Goal: Information Seeking & Learning: Learn about a topic

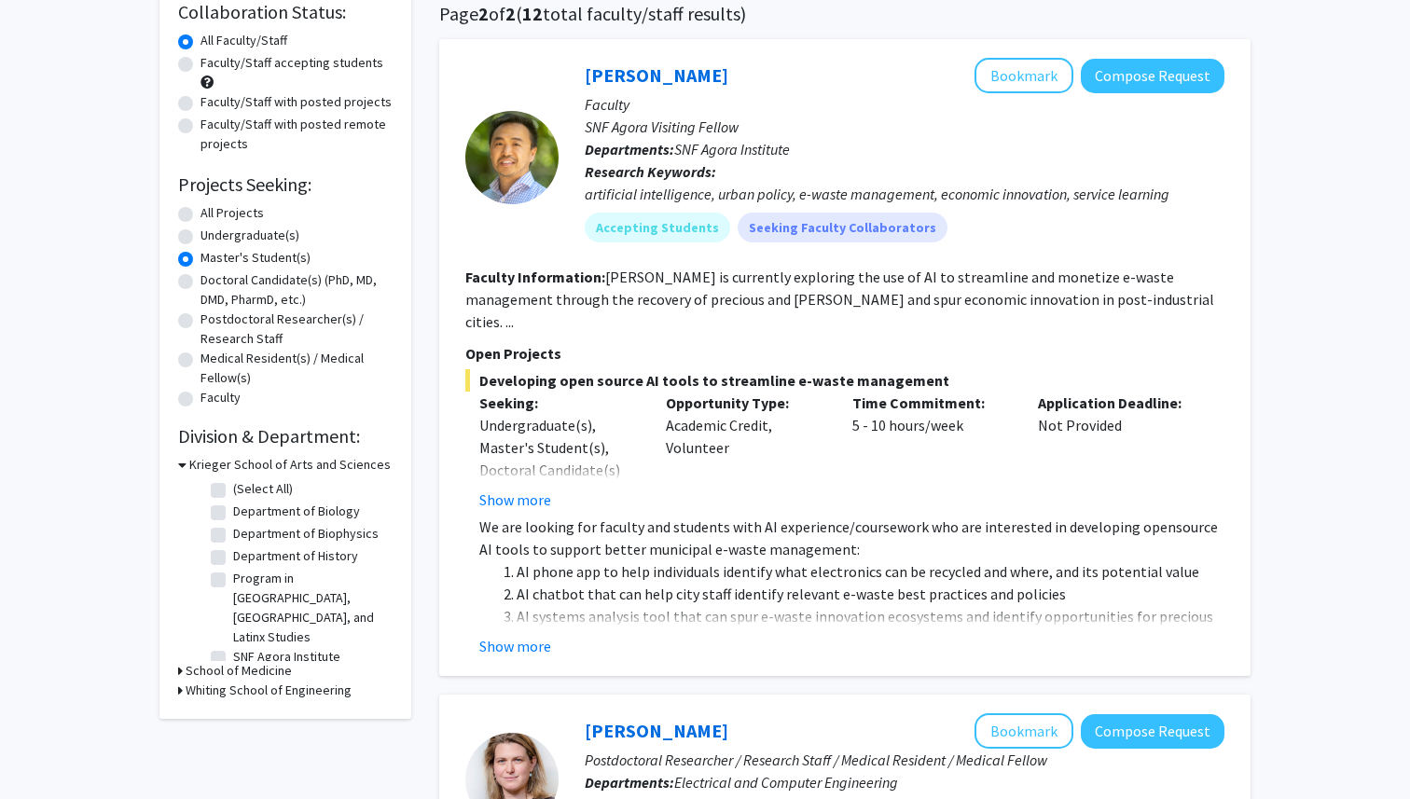
scroll to position [156, 0]
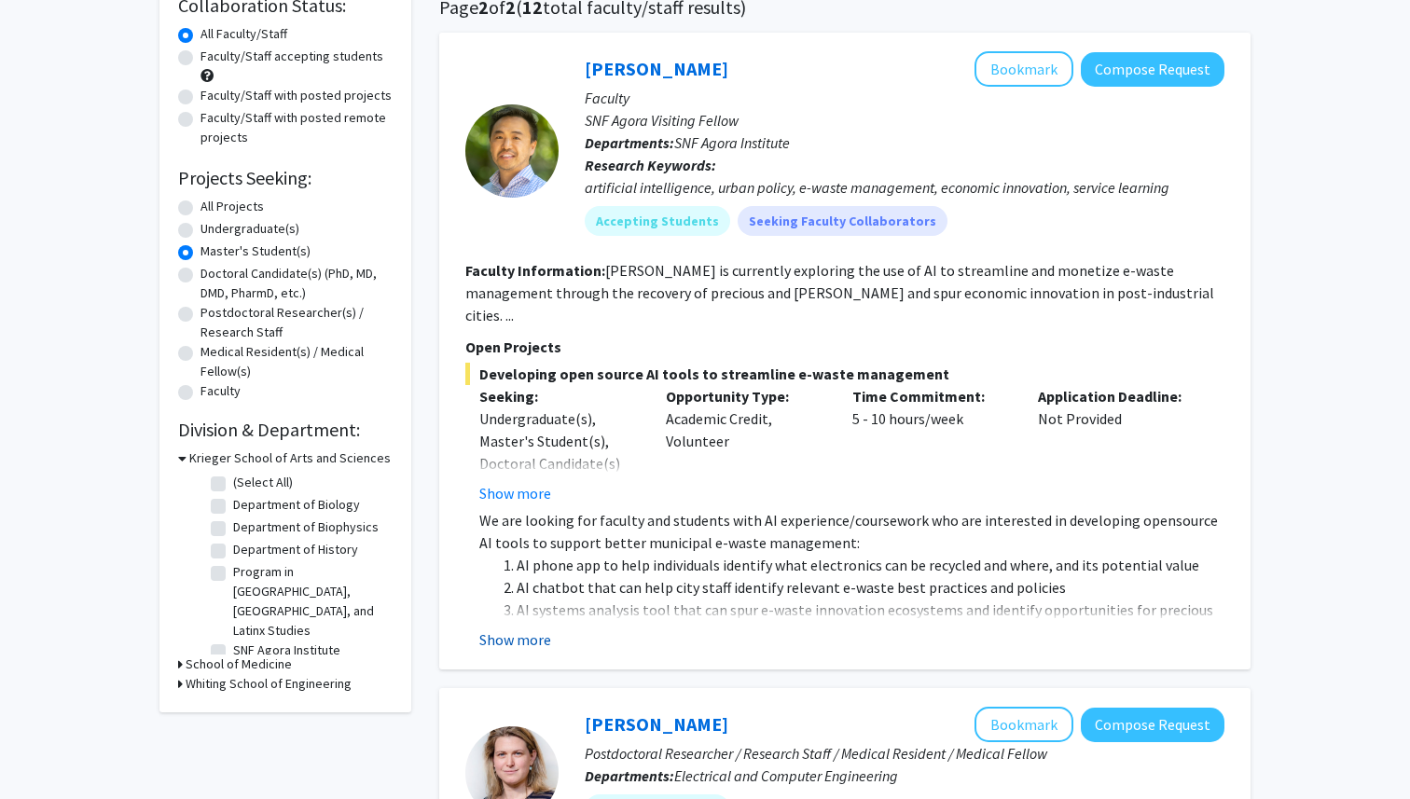
click at [537, 629] on button "Show more" at bounding box center [515, 640] width 72 height 22
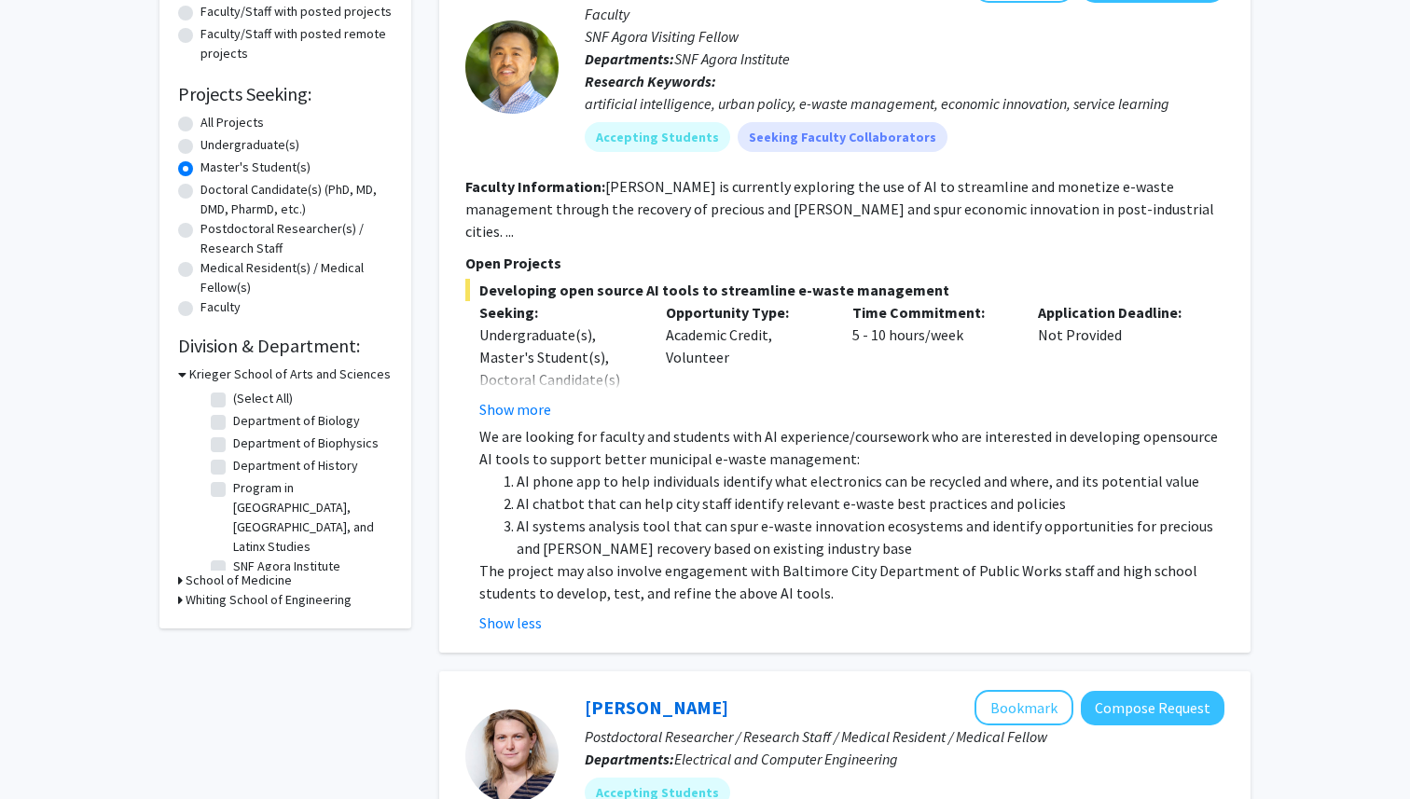
scroll to position [253, 0]
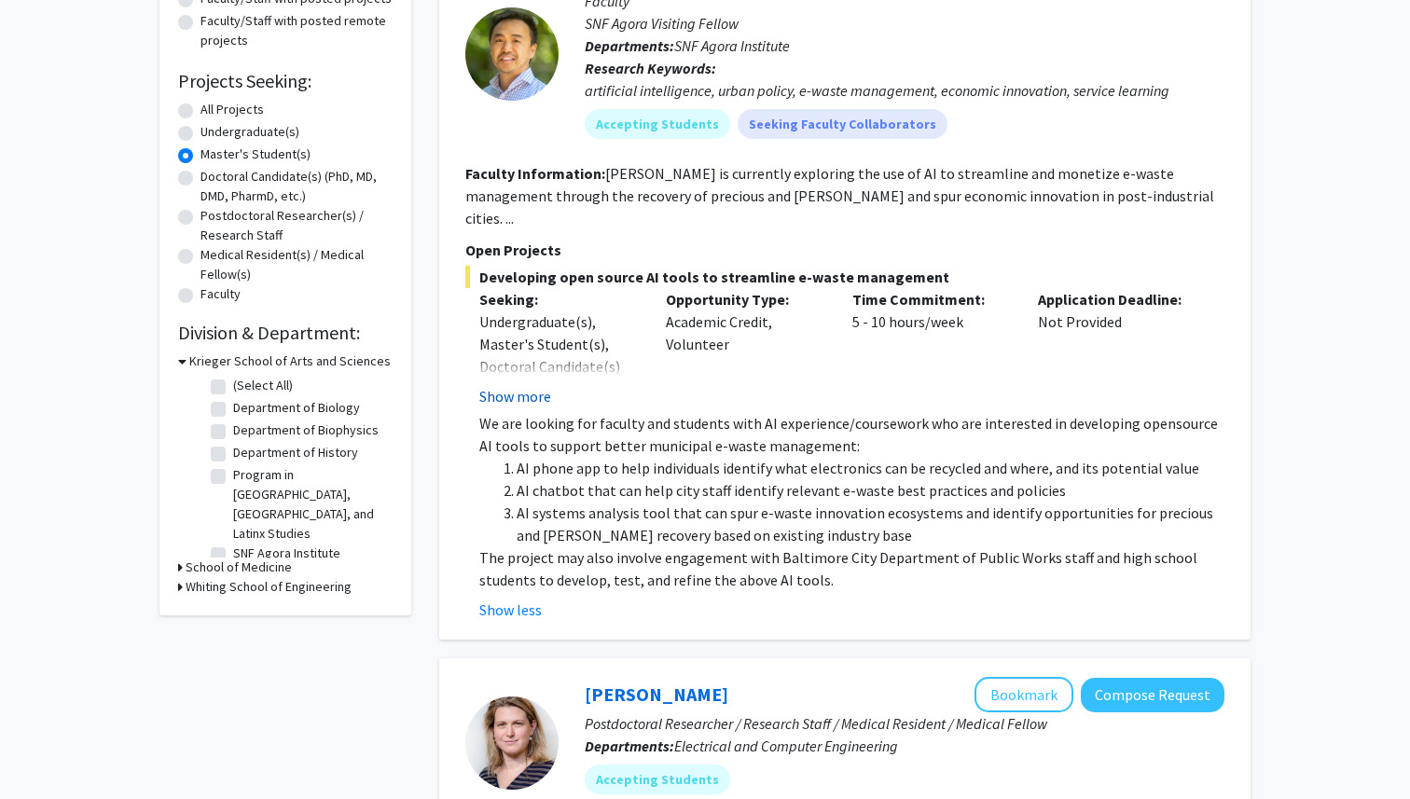
click at [532, 385] on button "Show more" at bounding box center [515, 396] width 72 height 22
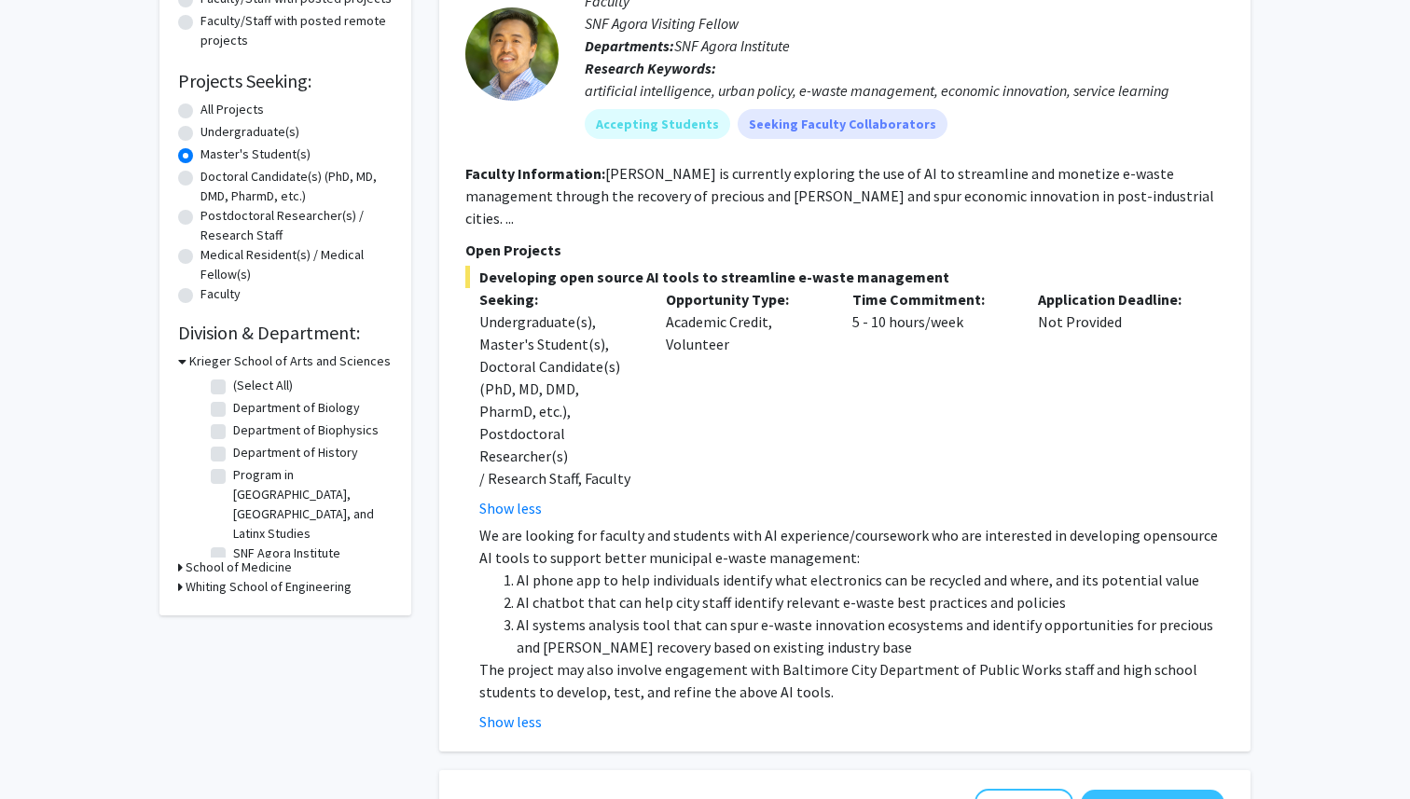
scroll to position [259, 0]
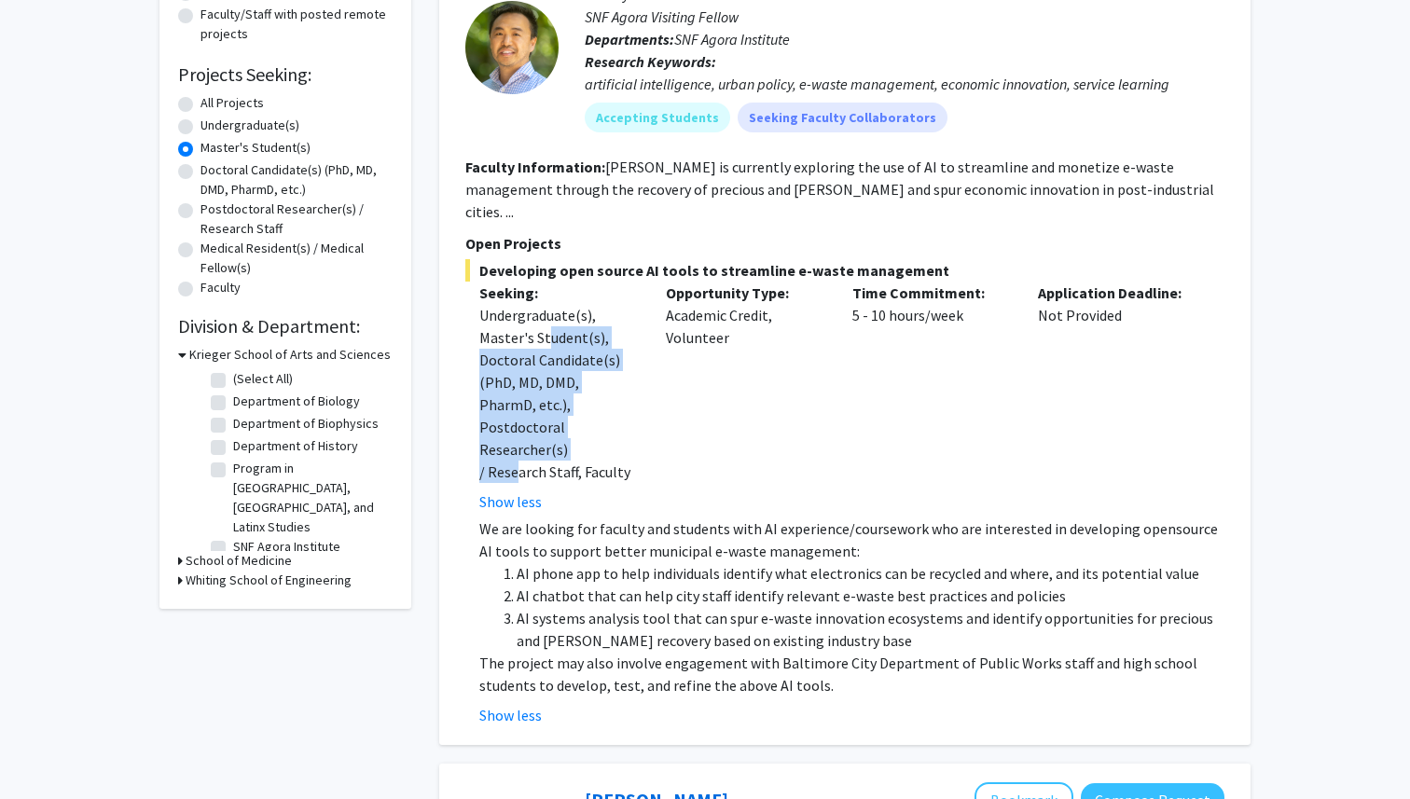
drag, startPoint x: 546, startPoint y: 322, endPoint x: 606, endPoint y: 413, distance: 109.7
click at [606, 413] on div "Undergraduate(s), Master's Student(s), Doctoral Candidate(s) (PhD, MD, DMD, Pha…" at bounding box center [558, 393] width 159 height 179
drag, startPoint x: 630, startPoint y: 413, endPoint x: 506, endPoint y: 314, distance: 158.7
click at [506, 314] on div "Undergraduate(s), Master's Student(s), Doctoral Candidate(s) (PhD, MD, DMD, Pha…" at bounding box center [558, 393] width 159 height 179
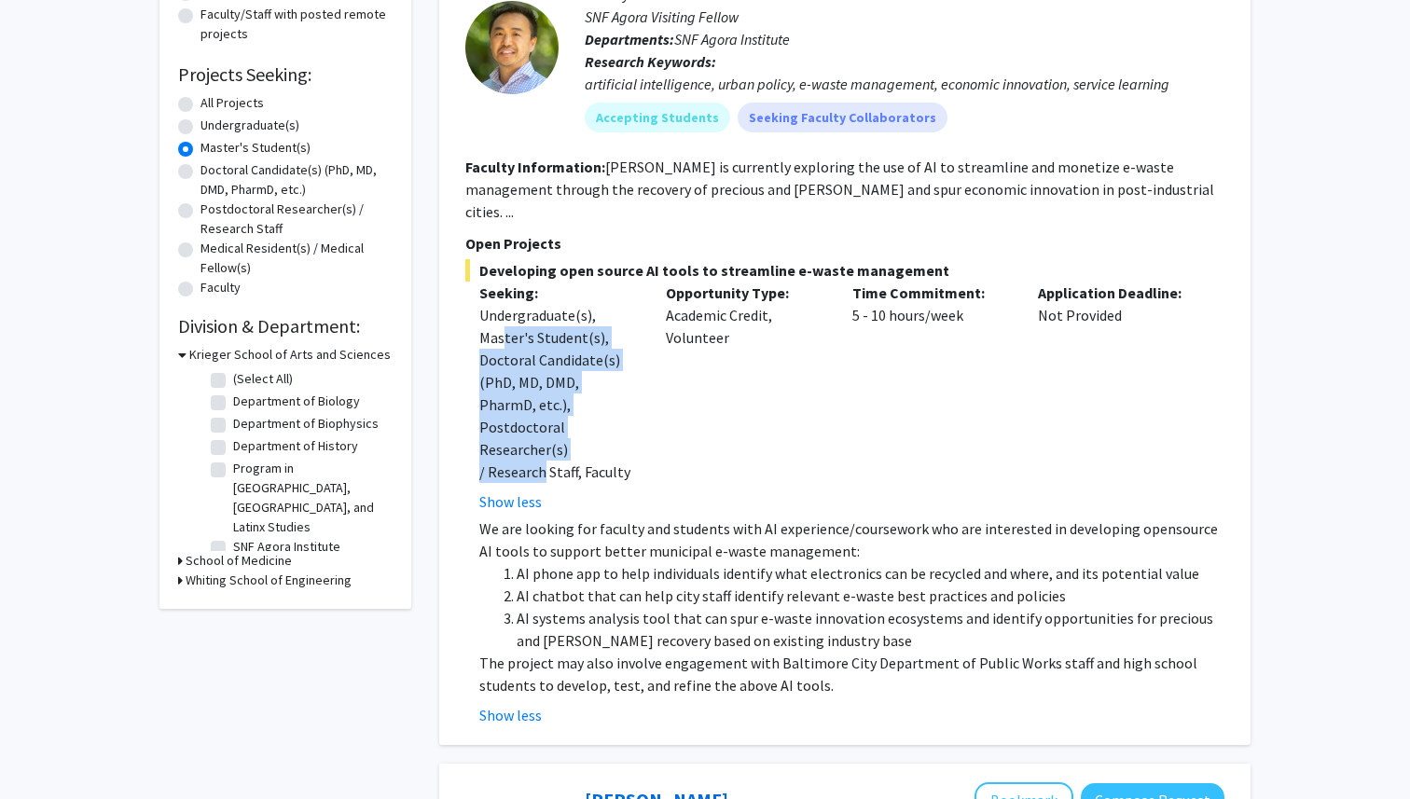
click at [506, 314] on div "Undergraduate(s), Master's Student(s), Doctoral Candidate(s) (PhD, MD, DMD, Pha…" at bounding box center [558, 393] width 159 height 179
drag, startPoint x: 506, startPoint y: 314, endPoint x: 558, endPoint y: 385, distance: 88.1
click at [558, 385] on div "Undergraduate(s), Master's Student(s), Doctoral Candidate(s) (PhD, MD, DMD, Pha…" at bounding box center [558, 393] width 159 height 179
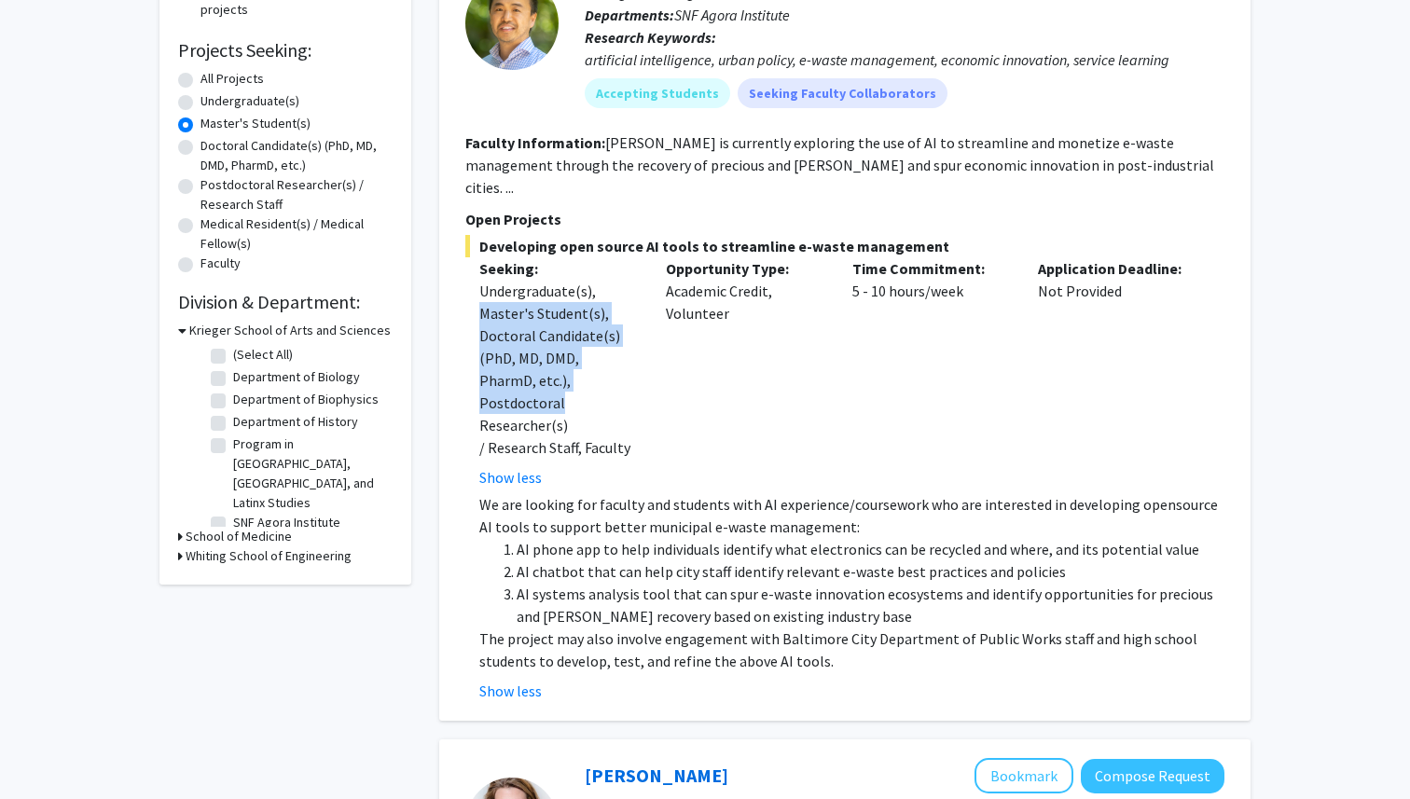
scroll to position [301, 0]
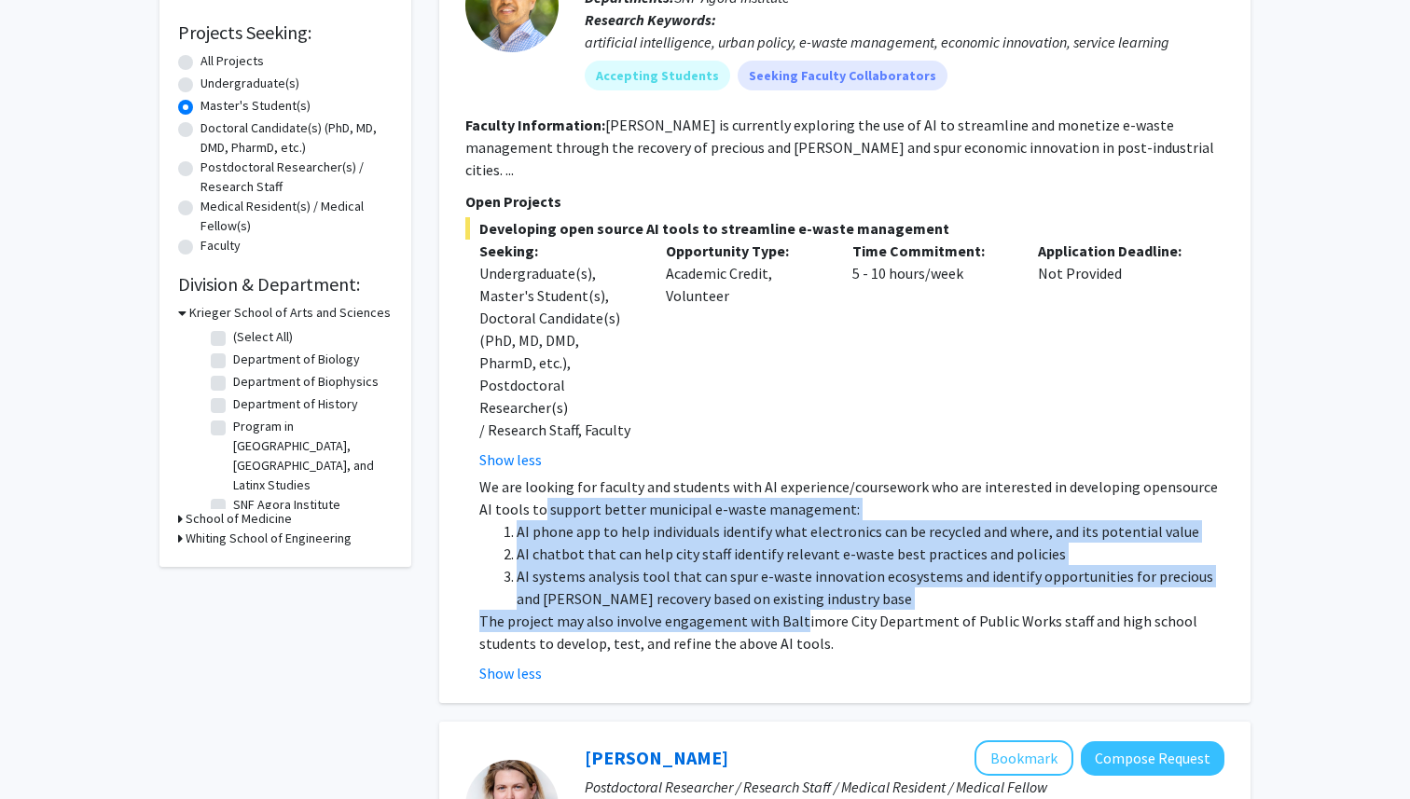
drag, startPoint x: 523, startPoint y: 464, endPoint x: 795, endPoint y: 573, distance: 292.6
click at [795, 573] on div "We are looking for faculty and students with AI experience/coursework who are i…" at bounding box center [851, 565] width 745 height 179
click at [795, 610] on p "The project may also involve engagement with Baltimore City Department of Publi…" at bounding box center [851, 632] width 745 height 45
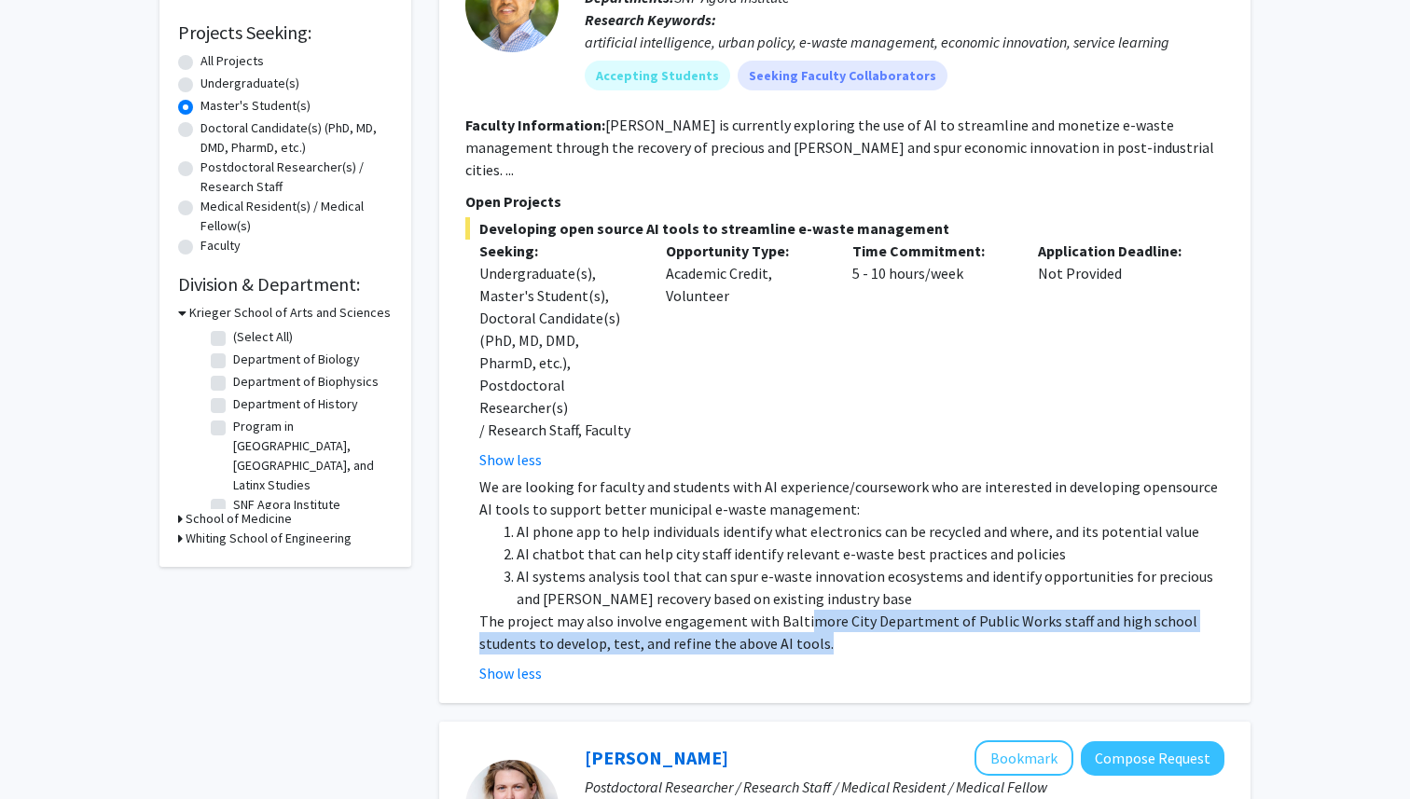
drag, startPoint x: 802, startPoint y: 578, endPoint x: 844, endPoint y: 604, distance: 49.4
click at [844, 610] on p "The project may also involve engagement with Baltimore City Department of Publi…" at bounding box center [851, 632] width 745 height 45
drag, startPoint x: 858, startPoint y: 605, endPoint x: 776, endPoint y: 580, distance: 85.9
click at [776, 610] on p "The project may also involve engagement with Baltimore City Department of Publi…" at bounding box center [851, 632] width 745 height 45
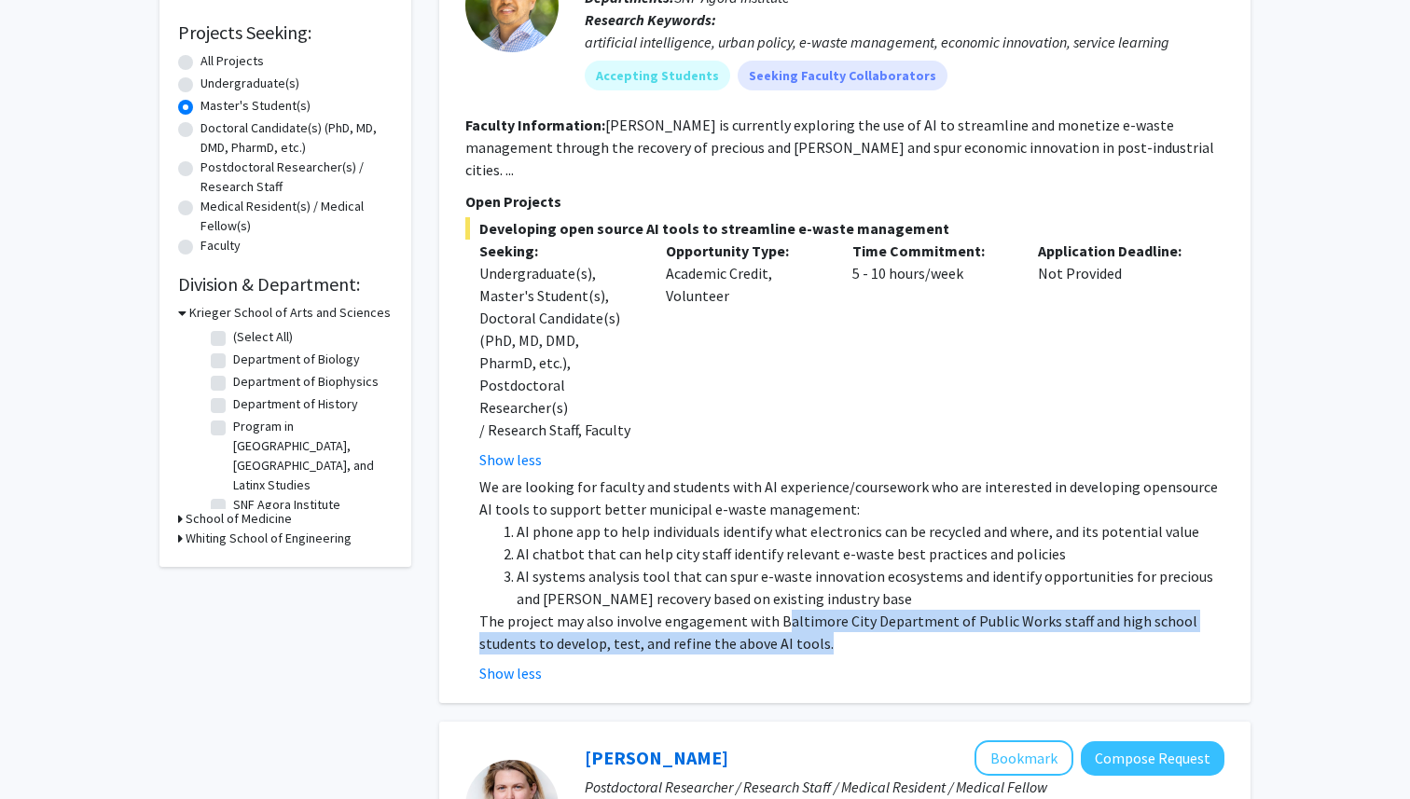
click at [776, 610] on p "The project may also involve engagement with Baltimore City Department of Publi…" at bounding box center [851, 632] width 745 height 45
drag, startPoint x: 776, startPoint y: 580, endPoint x: 821, endPoint y: 595, distance: 47.2
click at [821, 610] on p "The project may also involve engagement with Baltimore City Department of Publi…" at bounding box center [851, 632] width 745 height 45
drag, startPoint x: 821, startPoint y: 595, endPoint x: 788, endPoint y: 582, distance: 35.2
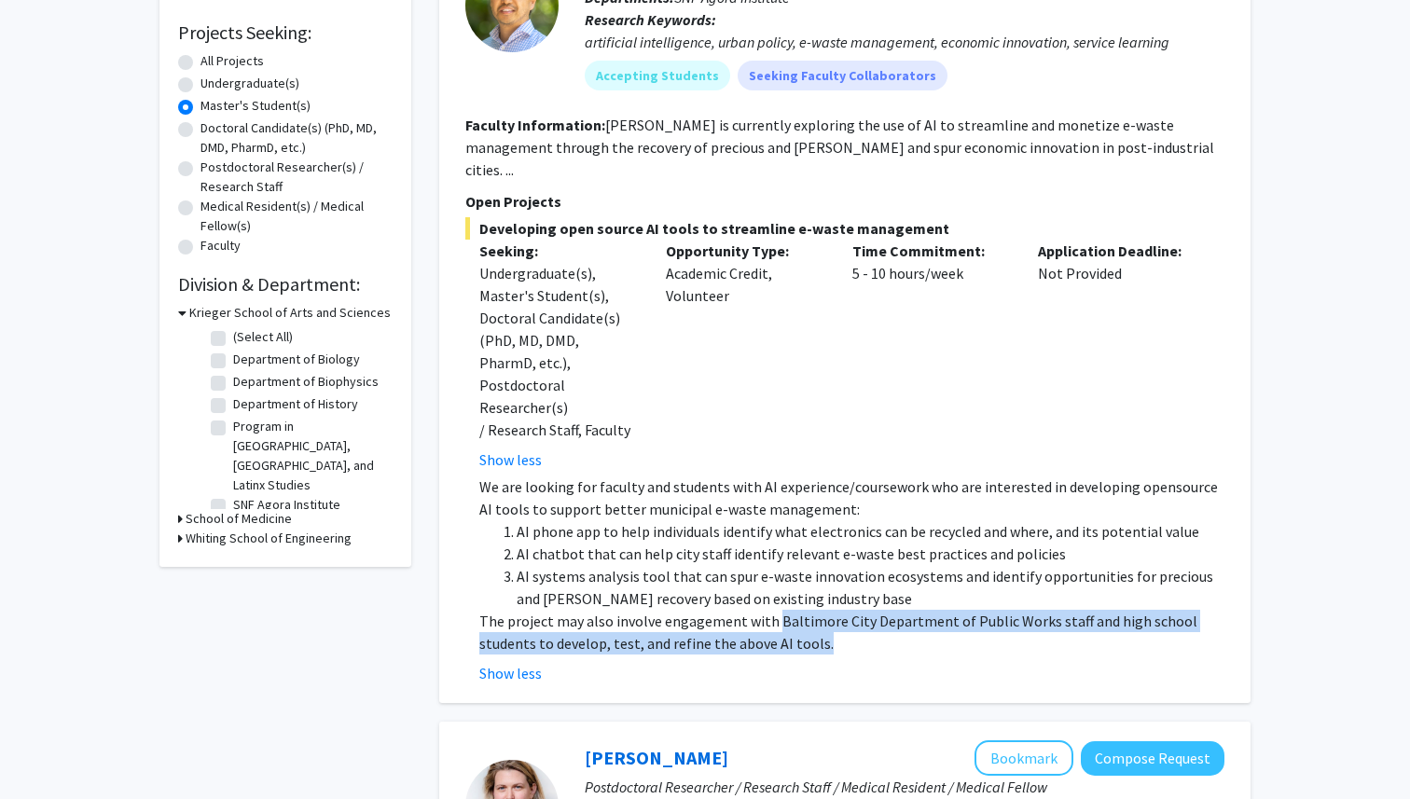
click at [788, 610] on p "The project may also involve engagement with Baltimore City Department of Publi…" at bounding box center [851, 632] width 745 height 45
drag, startPoint x: 769, startPoint y: 578, endPoint x: 836, endPoint y: 604, distance: 71.7
click at [836, 610] on p "The project may also involve engagement with Baltimore City Department of Publi…" at bounding box center [851, 632] width 745 height 45
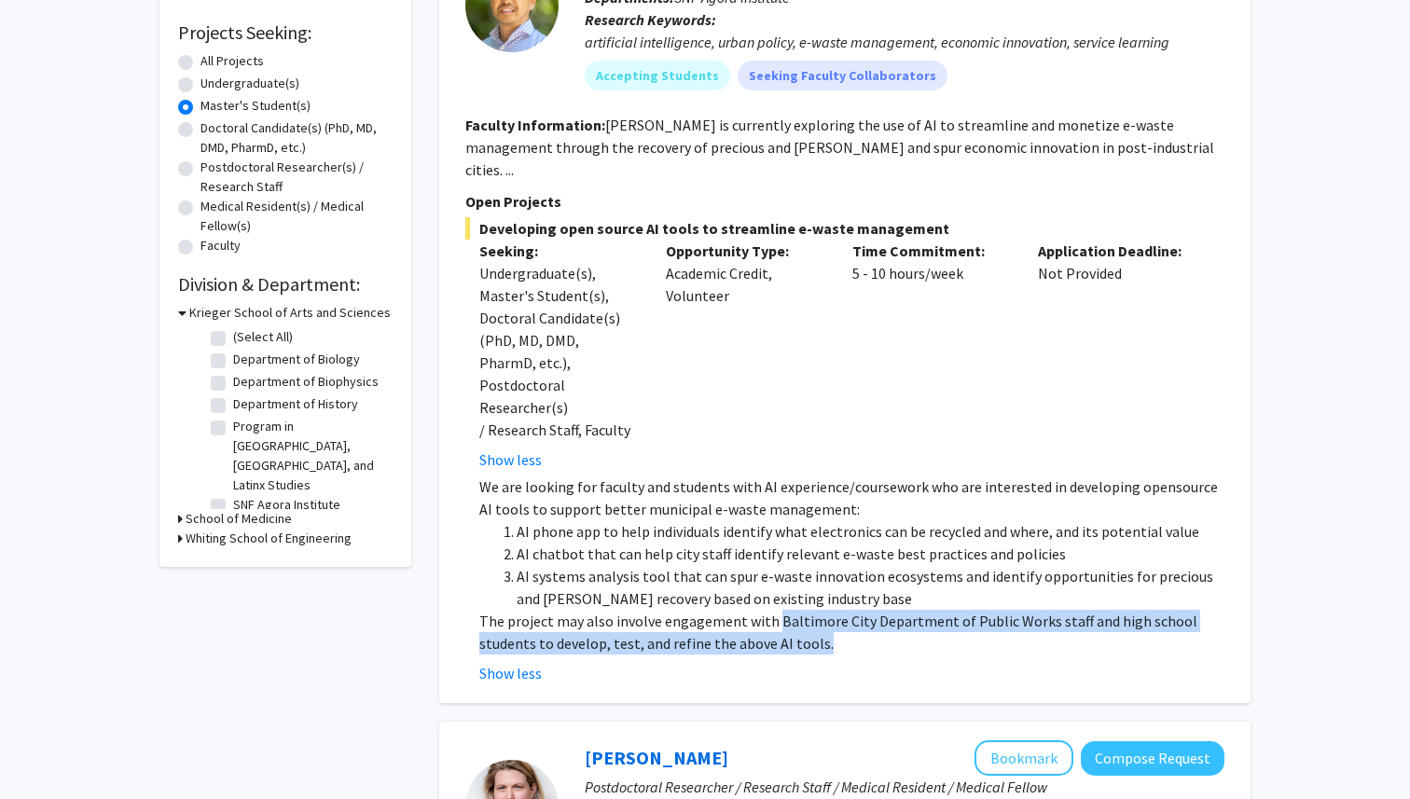
drag, startPoint x: 841, startPoint y: 602, endPoint x: 771, endPoint y: 583, distance: 73.3
click at [771, 610] on p "The project may also involve engagement with Baltimore City Department of Publi…" at bounding box center [851, 632] width 745 height 45
drag, startPoint x: 771, startPoint y: 583, endPoint x: 826, endPoint y: 605, distance: 59.4
click at [826, 610] on p "The project may also involve engagement with Baltimore City Department of Publi…" at bounding box center [851, 632] width 745 height 45
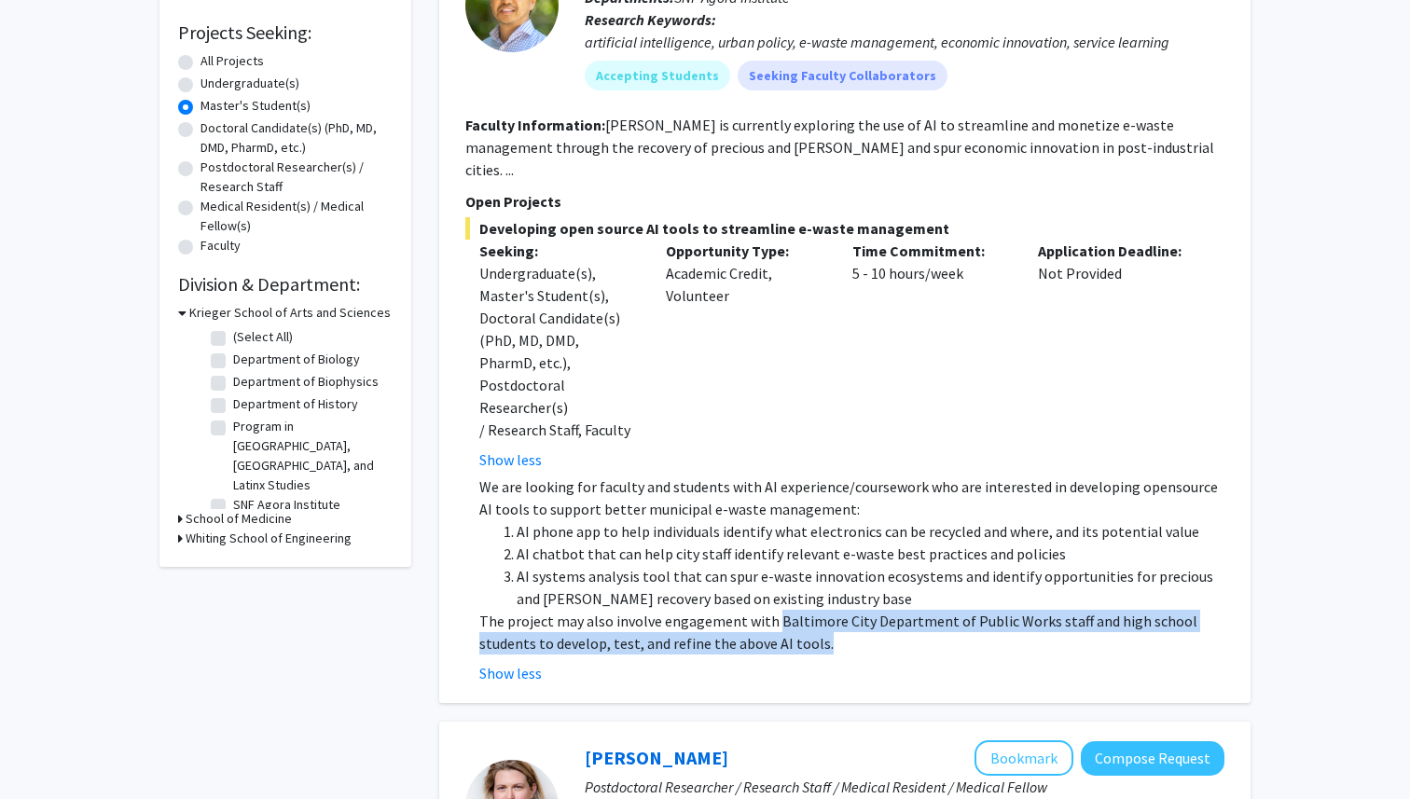
click at [826, 610] on p "The project may also involve engagement with Baltimore City Department of Publi…" at bounding box center [851, 632] width 745 height 45
drag, startPoint x: 845, startPoint y: 604, endPoint x: 789, endPoint y: 579, distance: 61.4
click at [789, 610] on p "The project may also involve engagement with Baltimore City Department of Publi…" at bounding box center [851, 632] width 745 height 45
drag, startPoint x: 789, startPoint y: 579, endPoint x: 853, endPoint y: 602, distance: 67.3
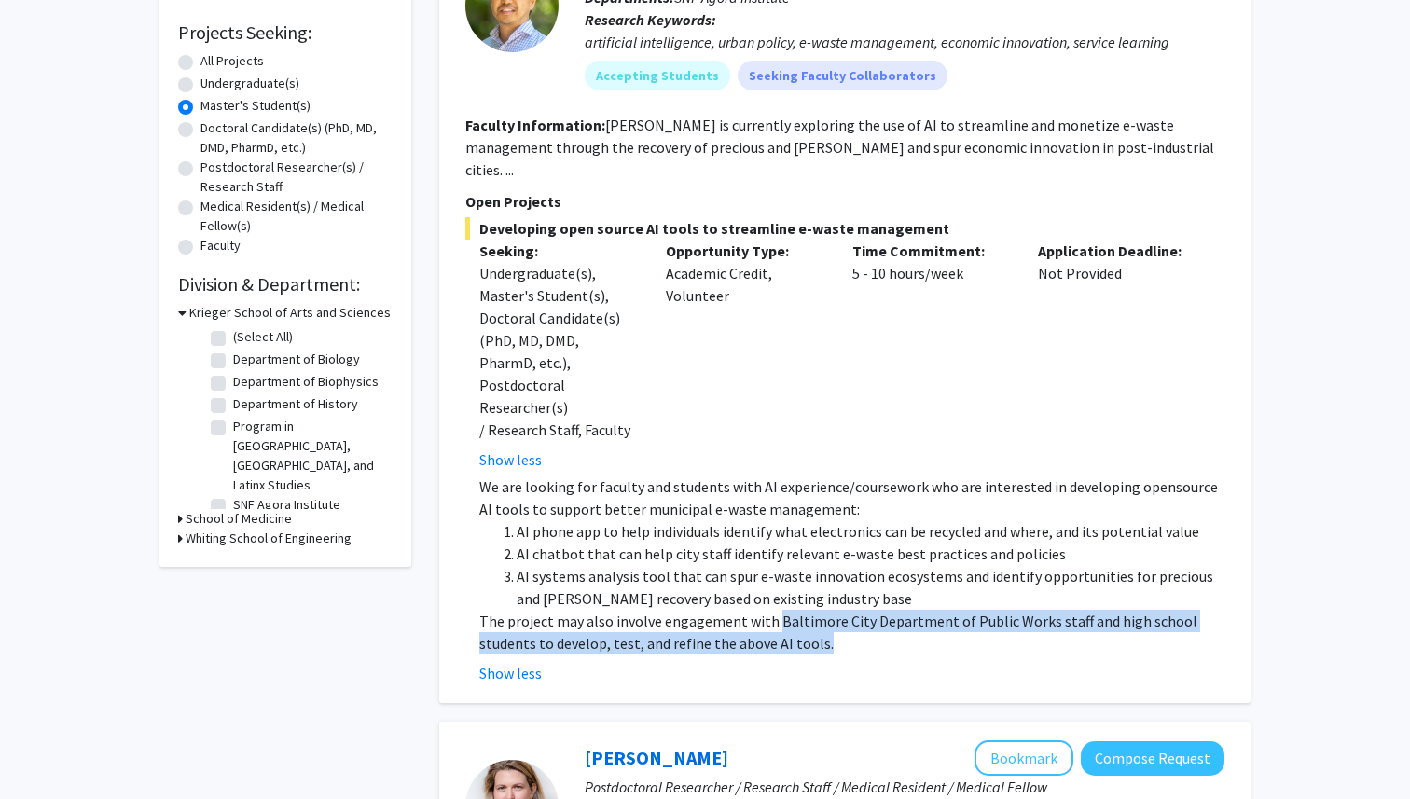
click at [853, 610] on p "The project may also involve engagement with Baltimore City Department of Publi…" at bounding box center [851, 632] width 745 height 45
drag, startPoint x: 853, startPoint y: 602, endPoint x: 789, endPoint y: 563, distance: 74.1
click at [789, 563] on div "We are looking for faculty and students with AI experience/coursework who are i…" at bounding box center [851, 565] width 745 height 179
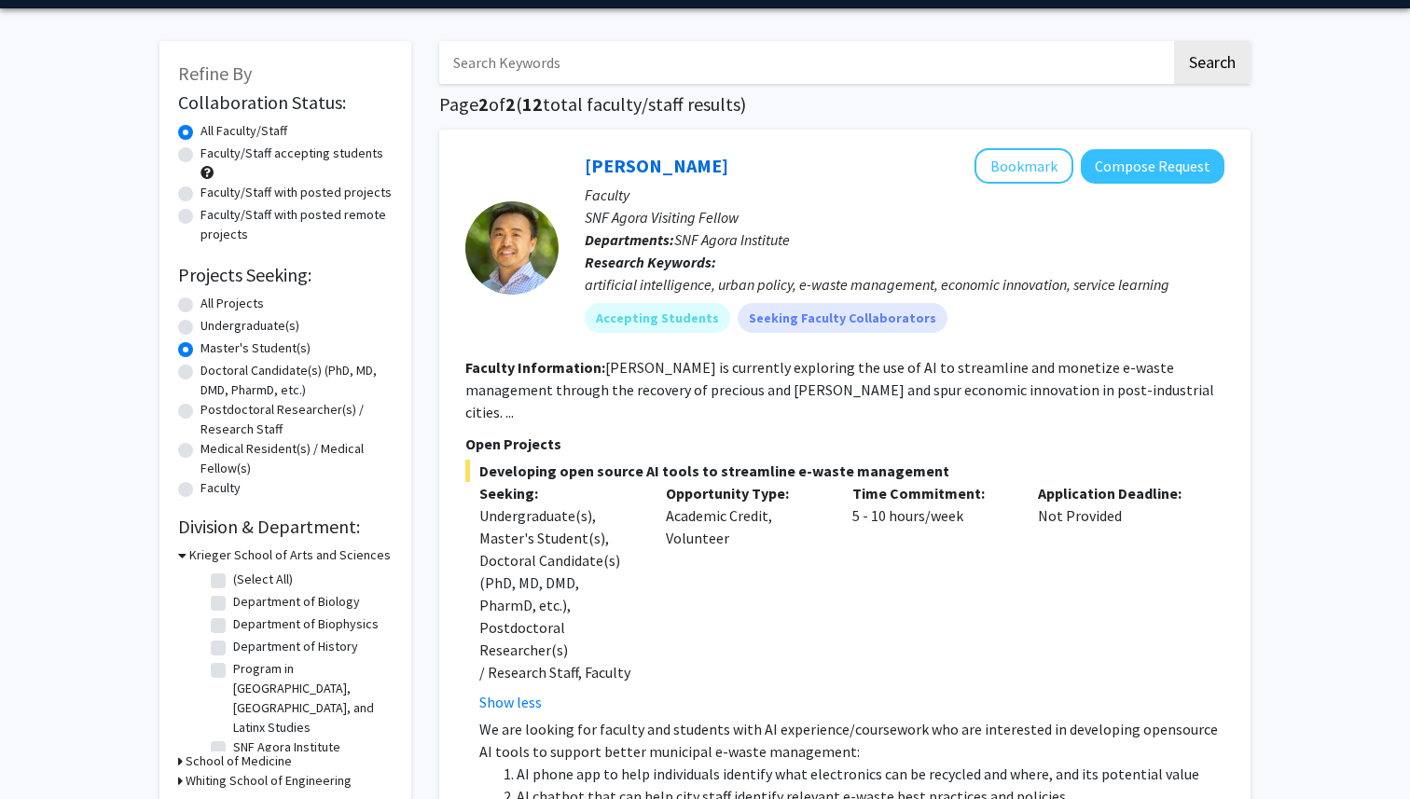
scroll to position [7, 0]
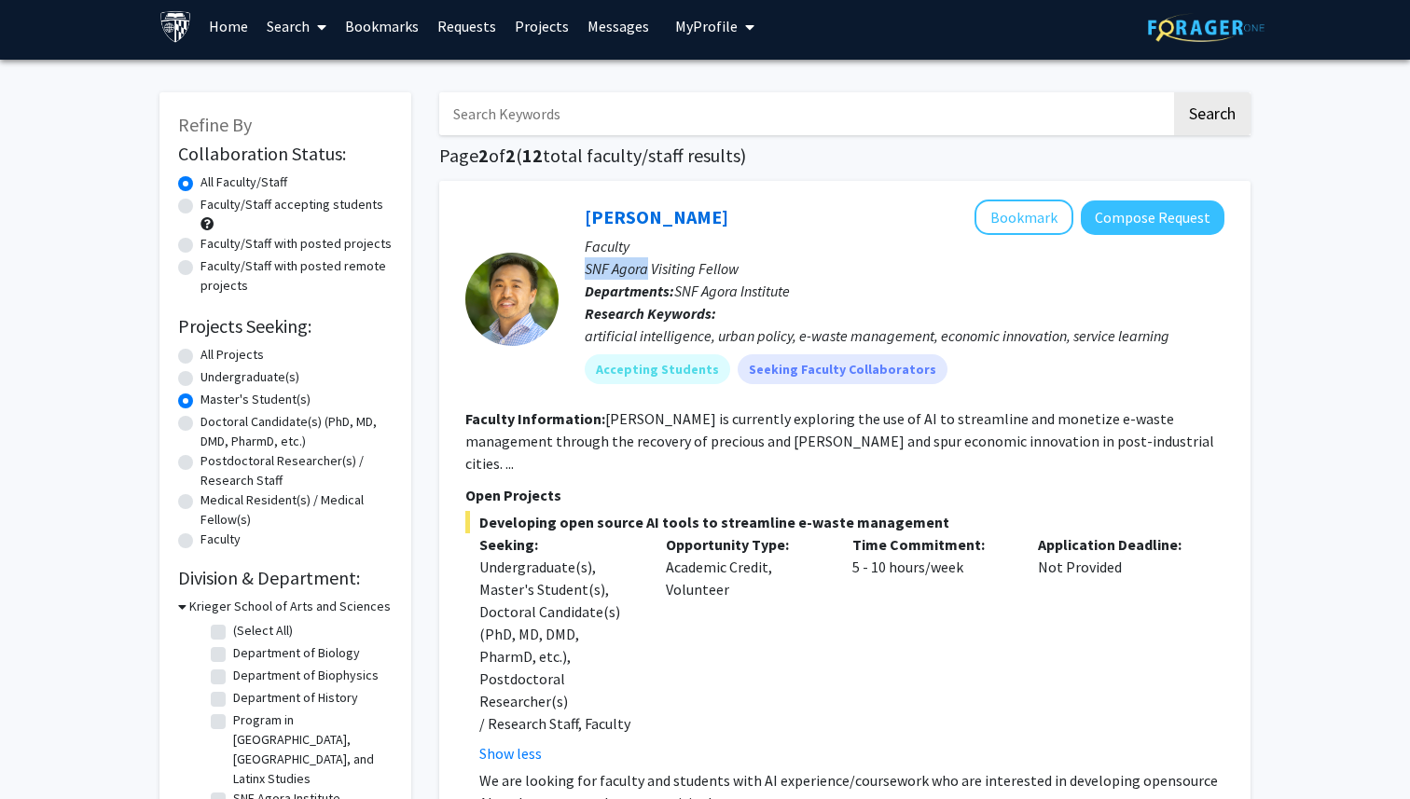
copy p "SNF Agora"
drag, startPoint x: 645, startPoint y: 269, endPoint x: 610, endPoint y: 285, distance: 38.0
click at [579, 272] on div "[PERSON_NAME] Bookmark Compose Request Faculty SNF Agora Visiting Fellow Depart…" at bounding box center [892, 299] width 666 height 199
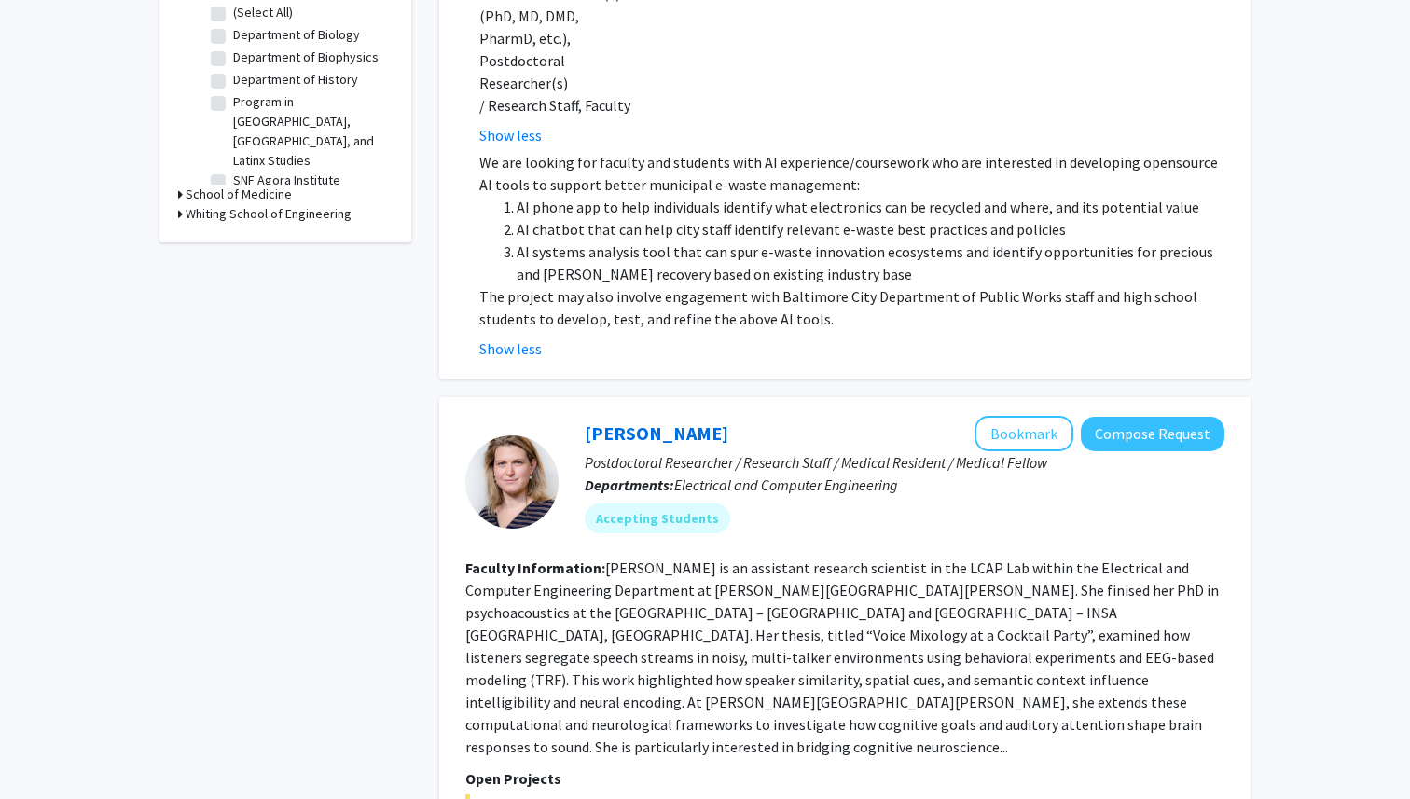
scroll to position [993, 0]
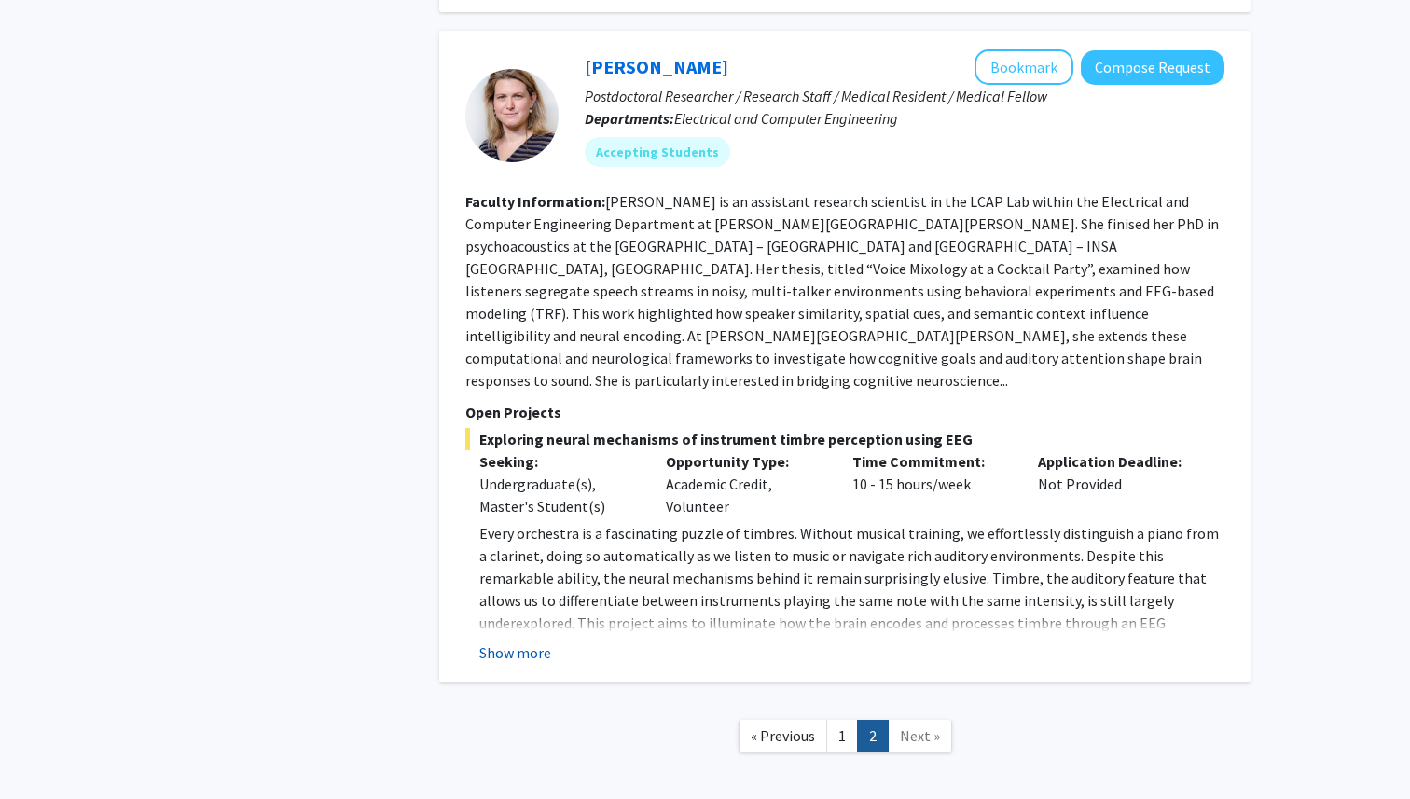
click at [539, 642] on button "Show more" at bounding box center [515, 653] width 72 height 22
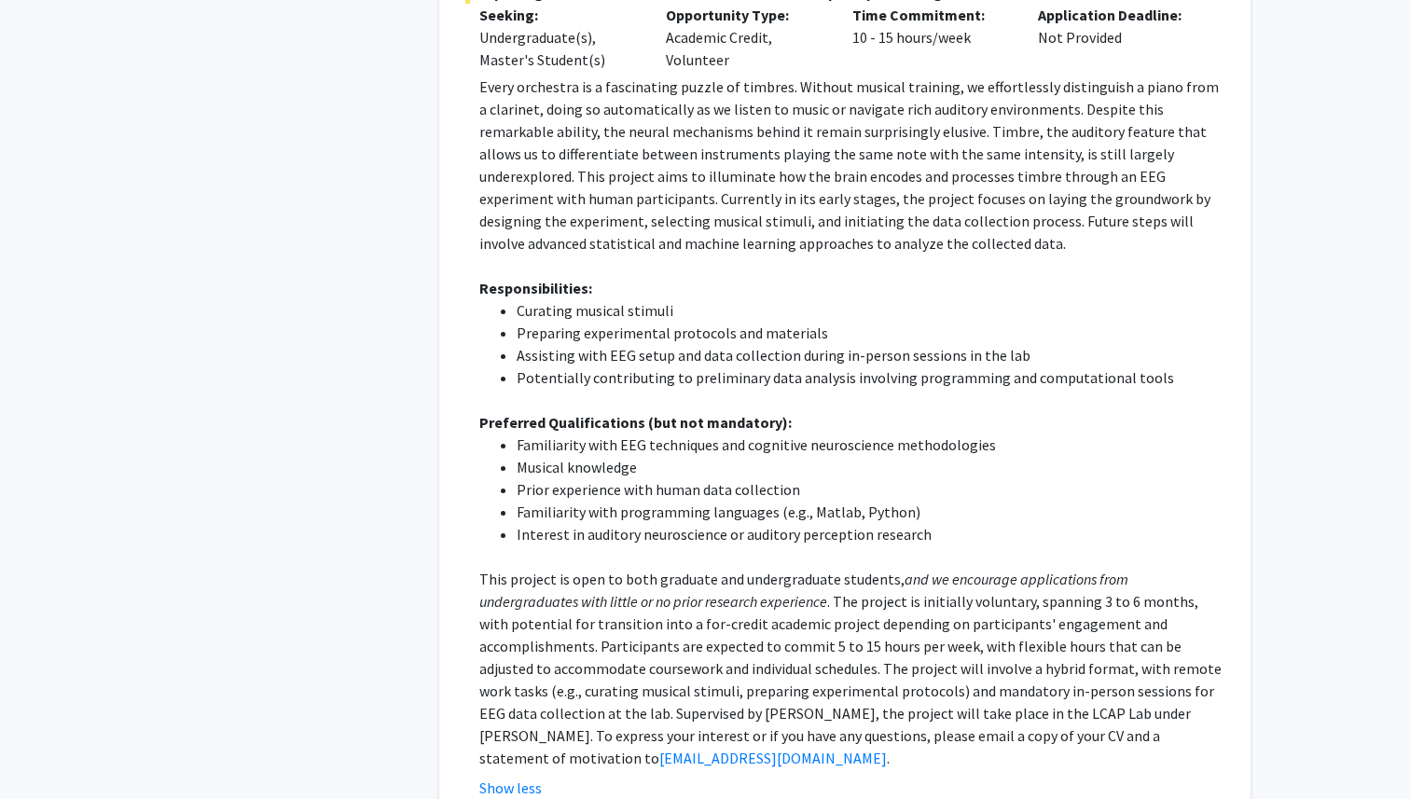
scroll to position [1552, 0]
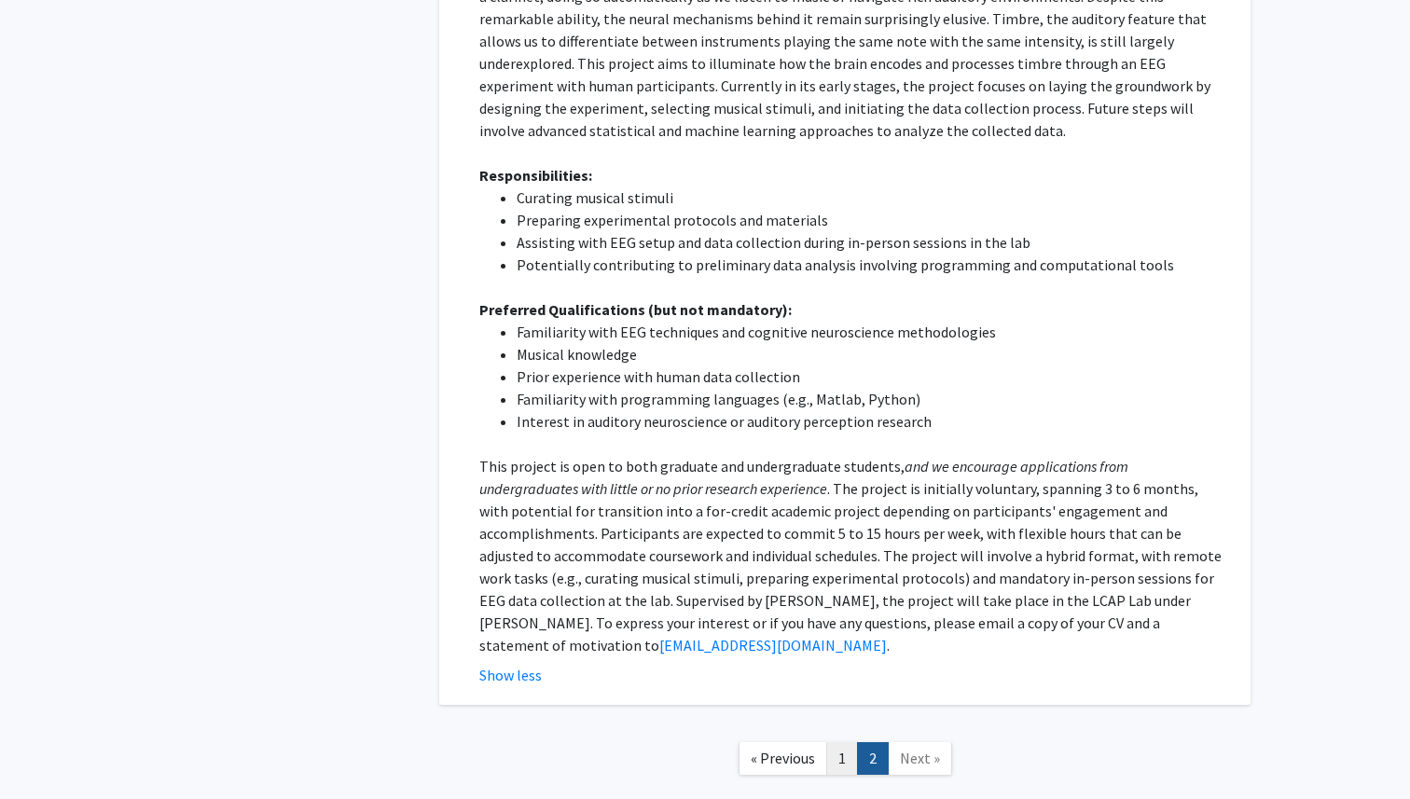
click at [829, 743] on link "1" at bounding box center [843, 759] width 32 height 33
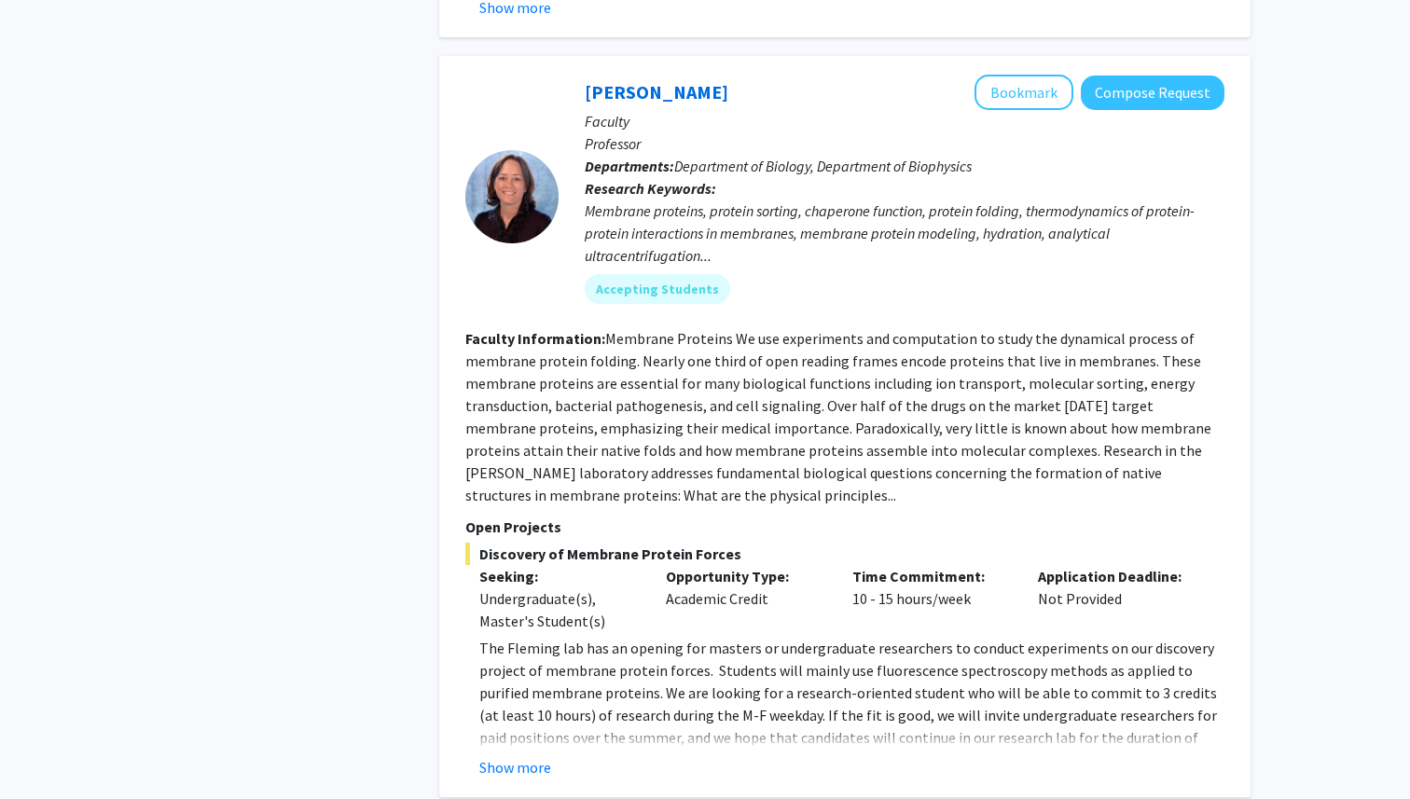
scroll to position [2781, 0]
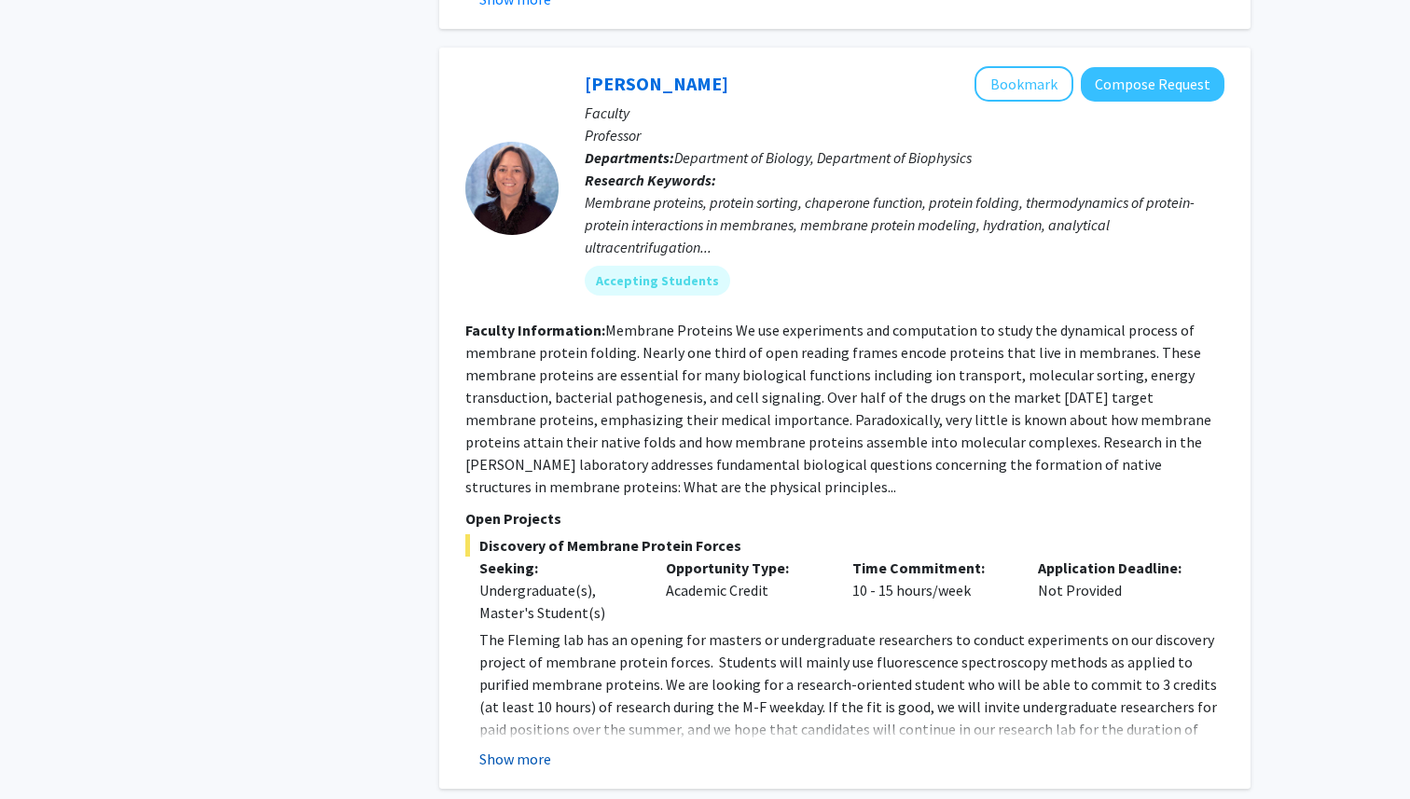
click at [535, 748] on button "Show more" at bounding box center [515, 759] width 72 height 22
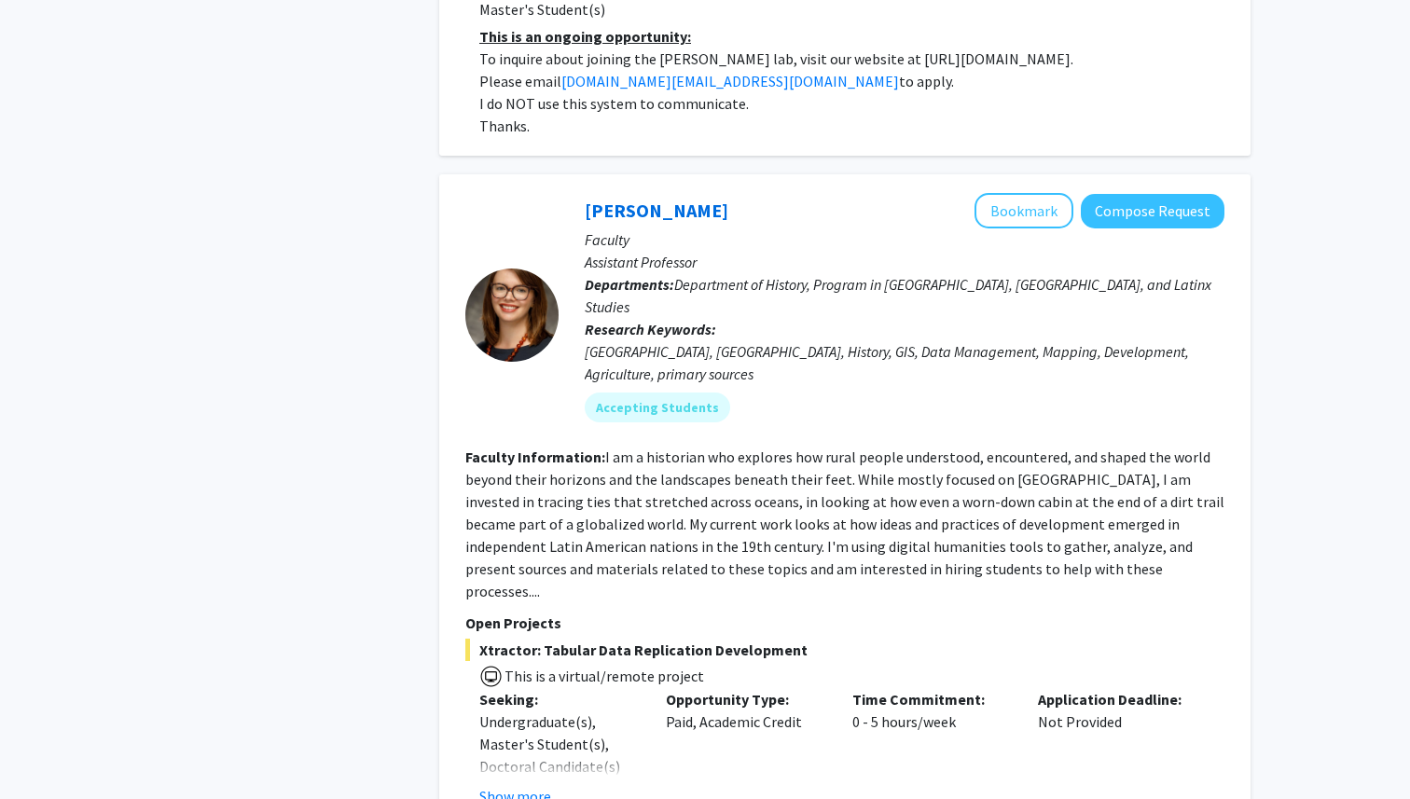
scroll to position [8547, 0]
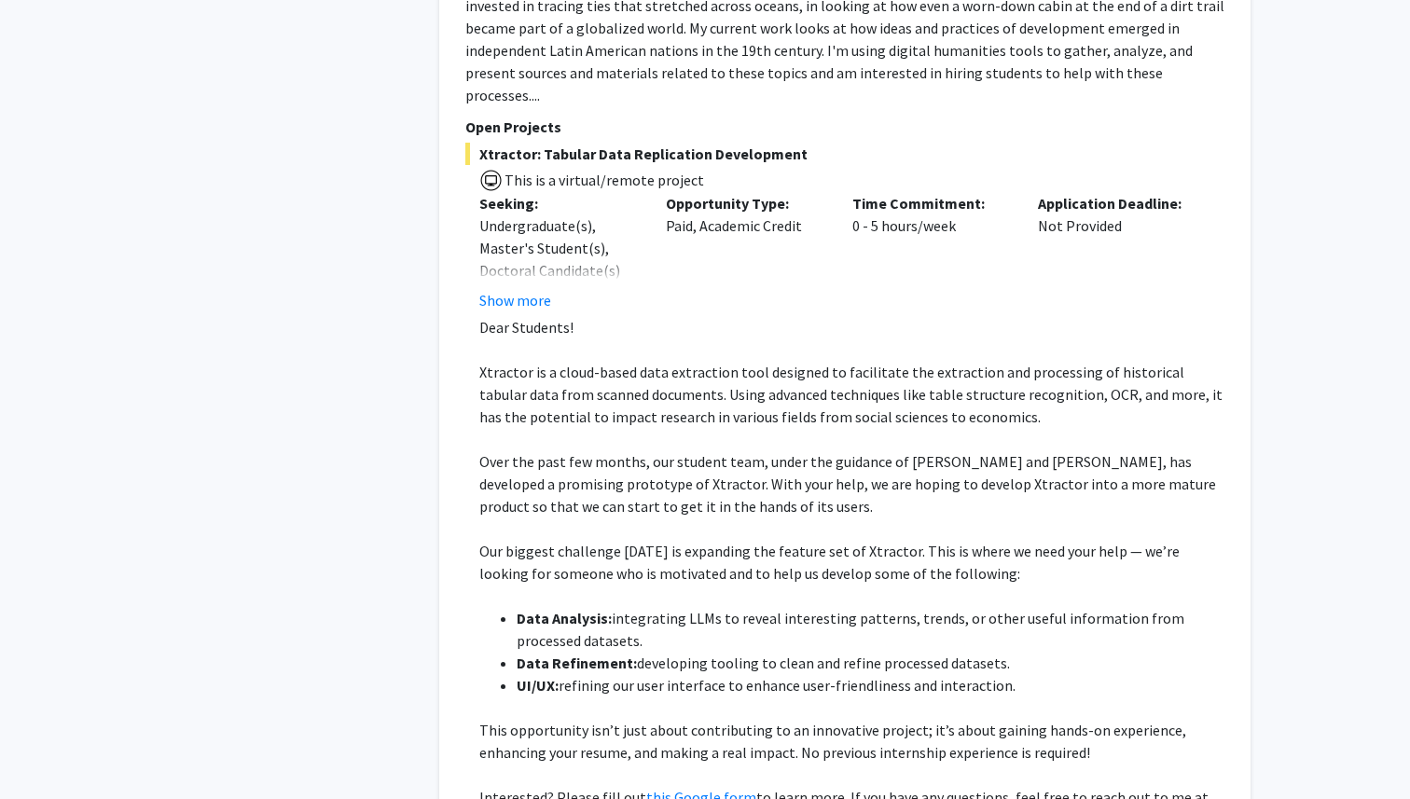
scroll to position [8755, 0]
